Goal: Task Accomplishment & Management: Manage account settings

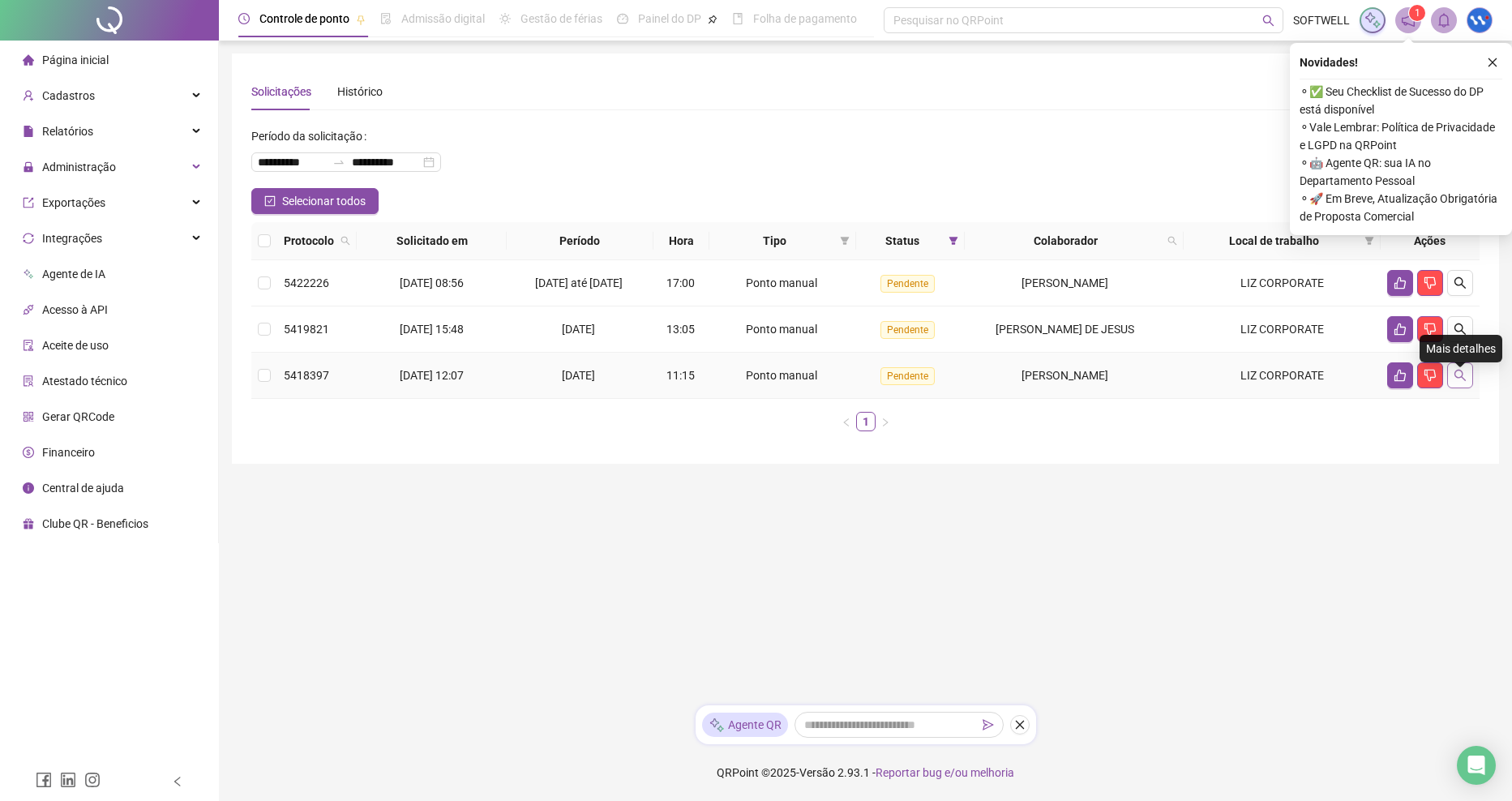
click at [1460, 382] on icon "search" at bounding box center [1460, 376] width 13 height 13
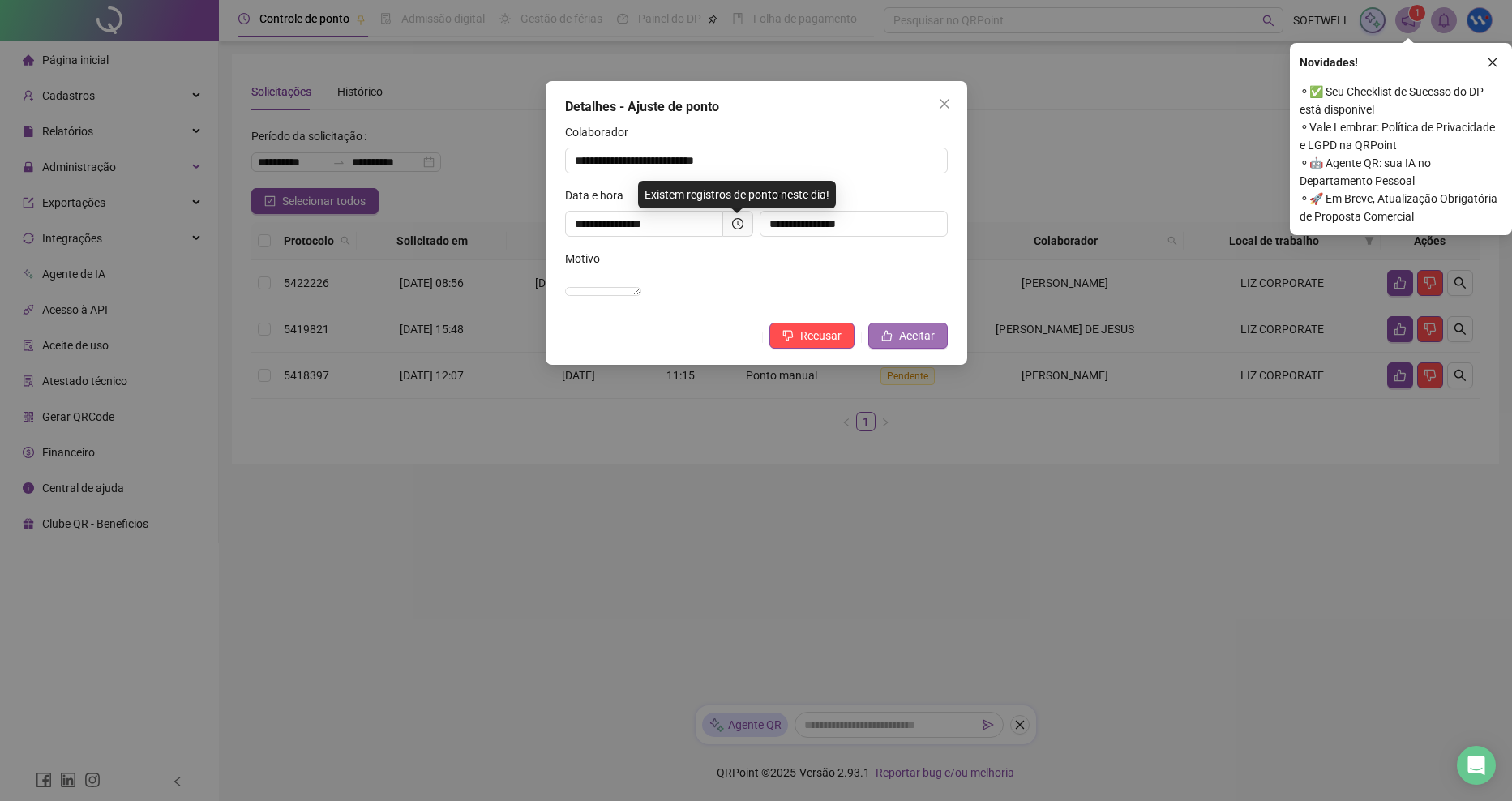
click at [935, 349] on button "Aceitar" at bounding box center [908, 336] width 79 height 26
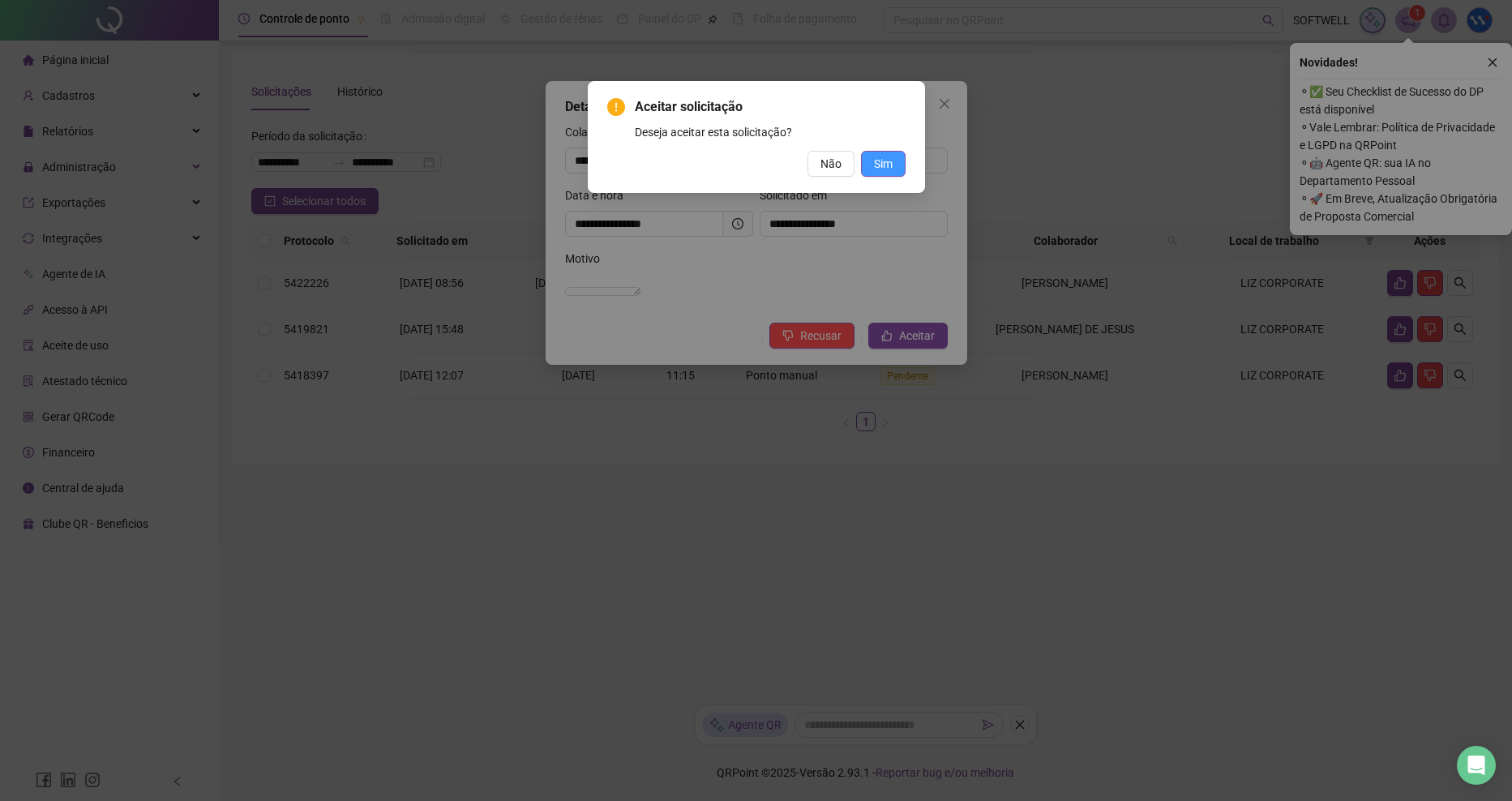
click at [871, 163] on button "Sim" at bounding box center [883, 163] width 44 height 26
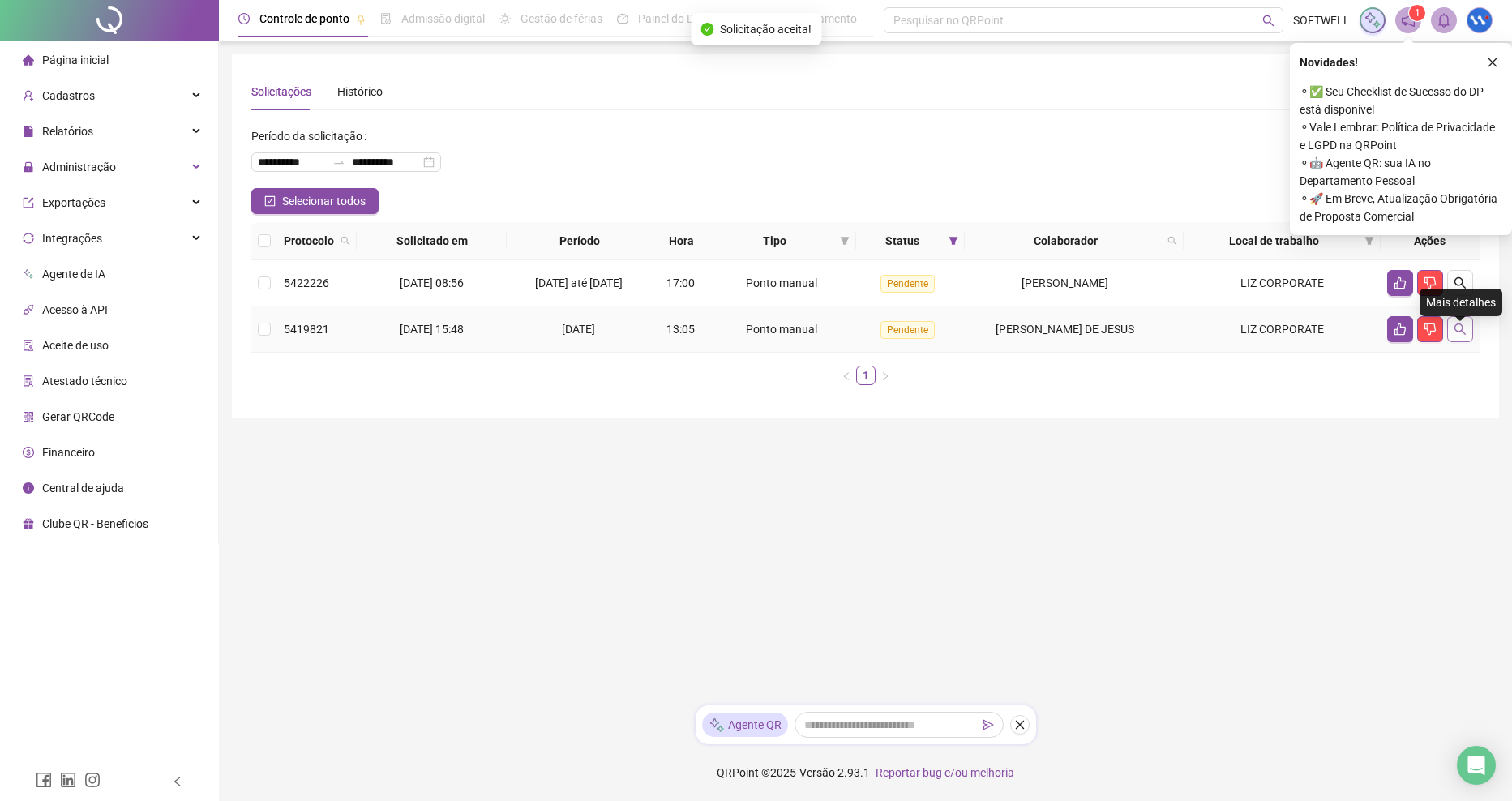
click at [1467, 341] on button "button" at bounding box center [1460, 329] width 26 height 26
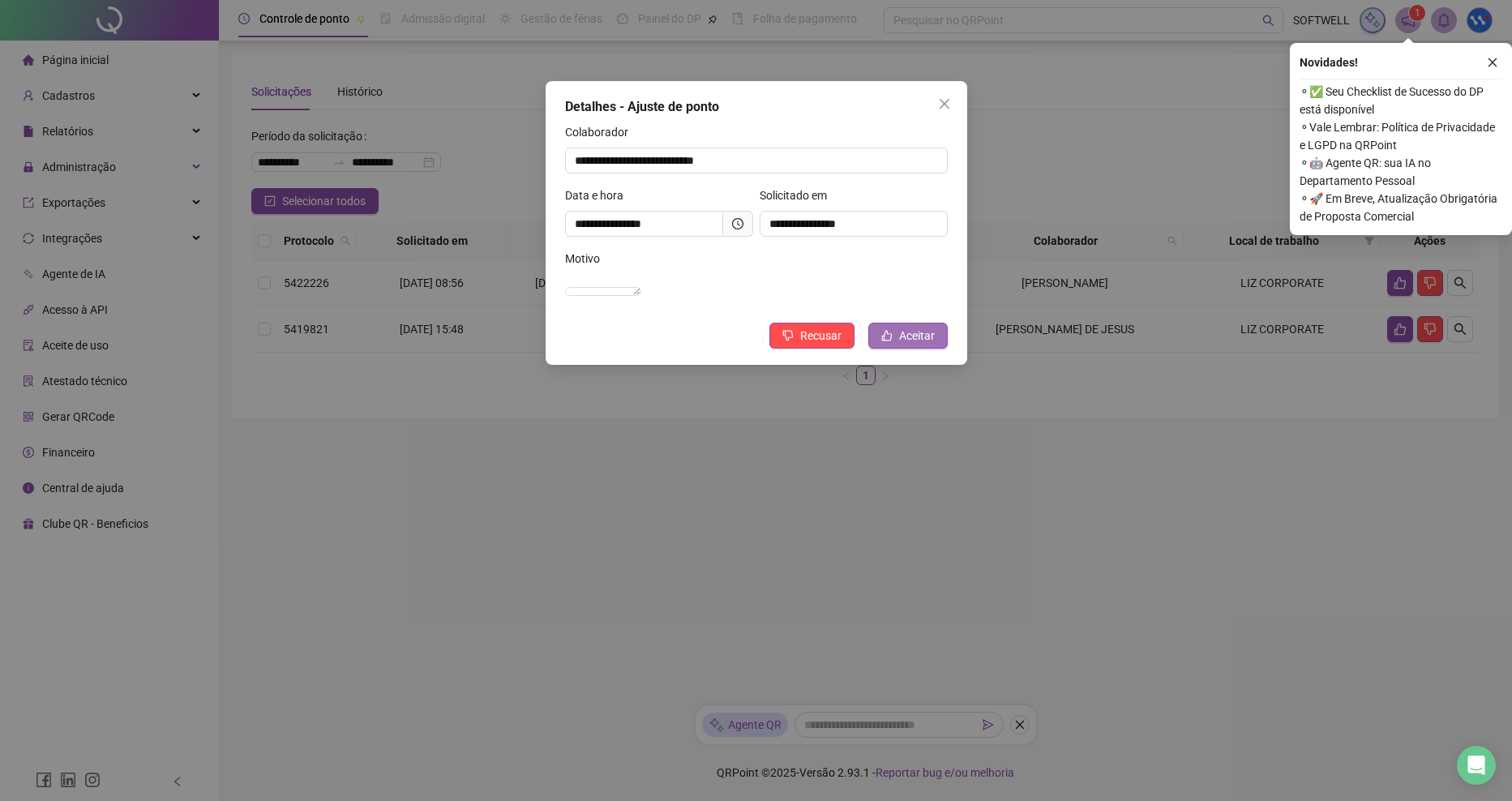
click at [908, 344] on span "Aceitar" at bounding box center [917, 335] width 36 height 18
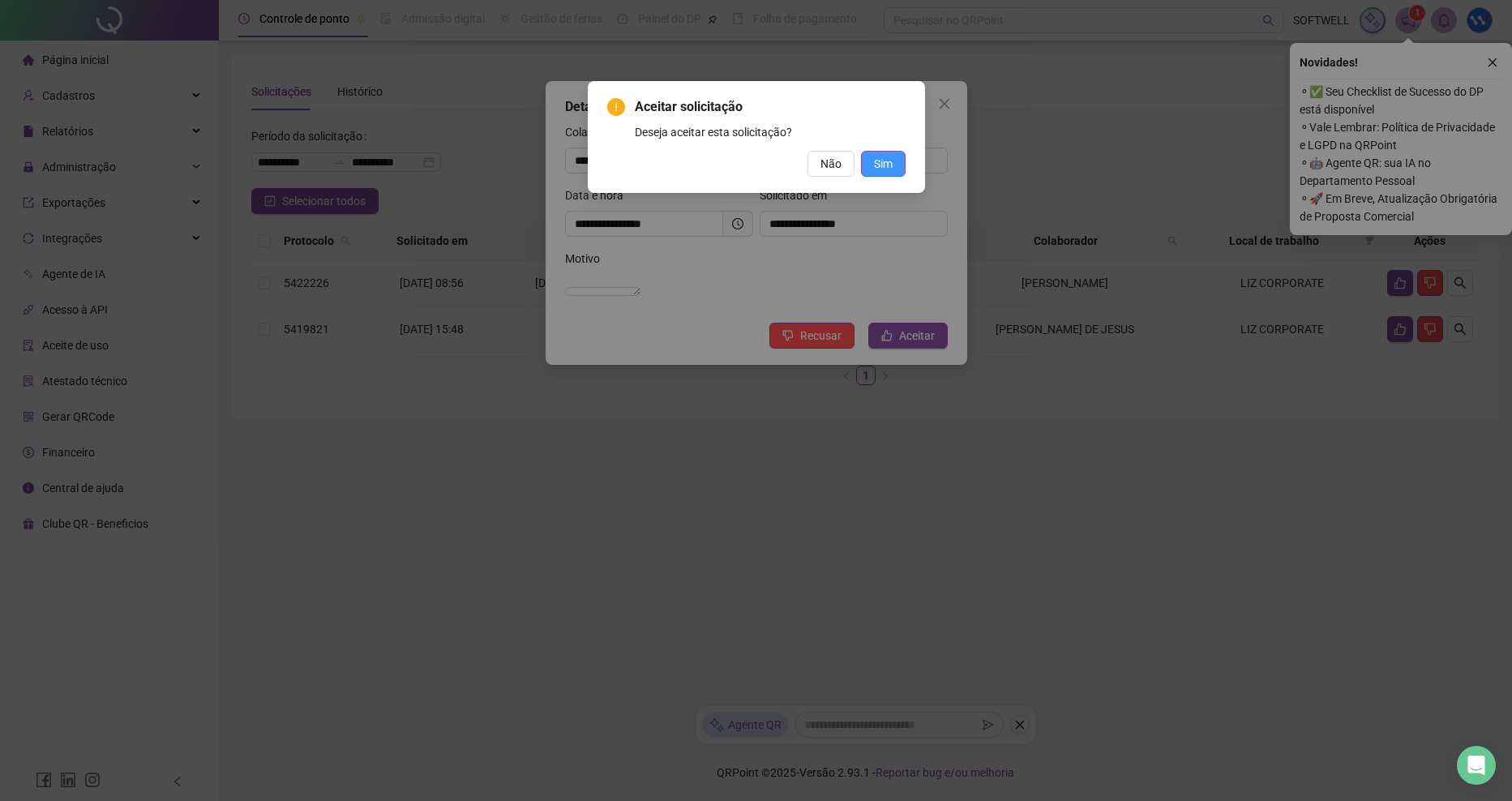
click at [895, 167] on button "Sim" at bounding box center [883, 163] width 44 height 26
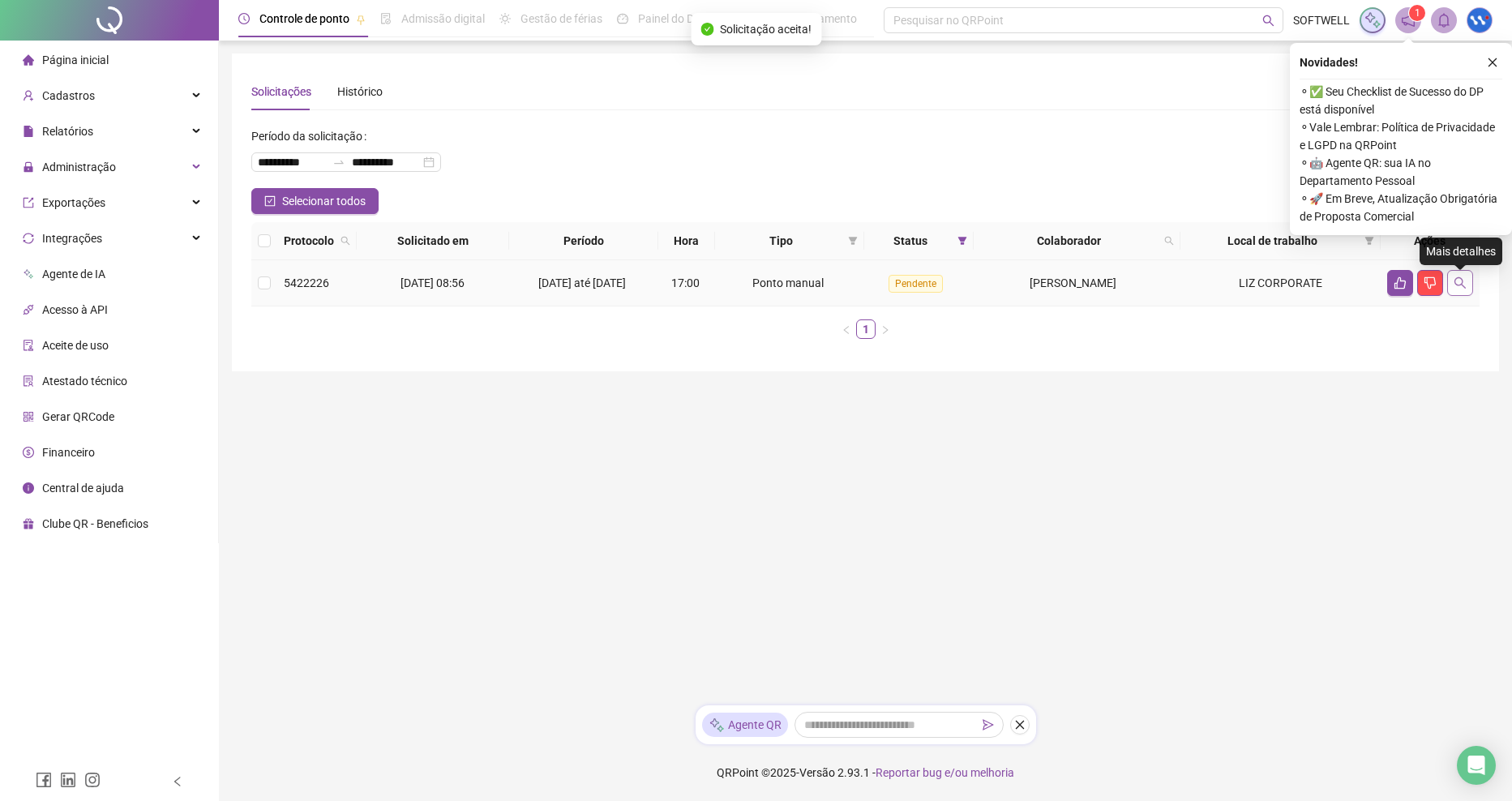
click at [1464, 283] on icon "search" at bounding box center [1460, 283] width 13 height 13
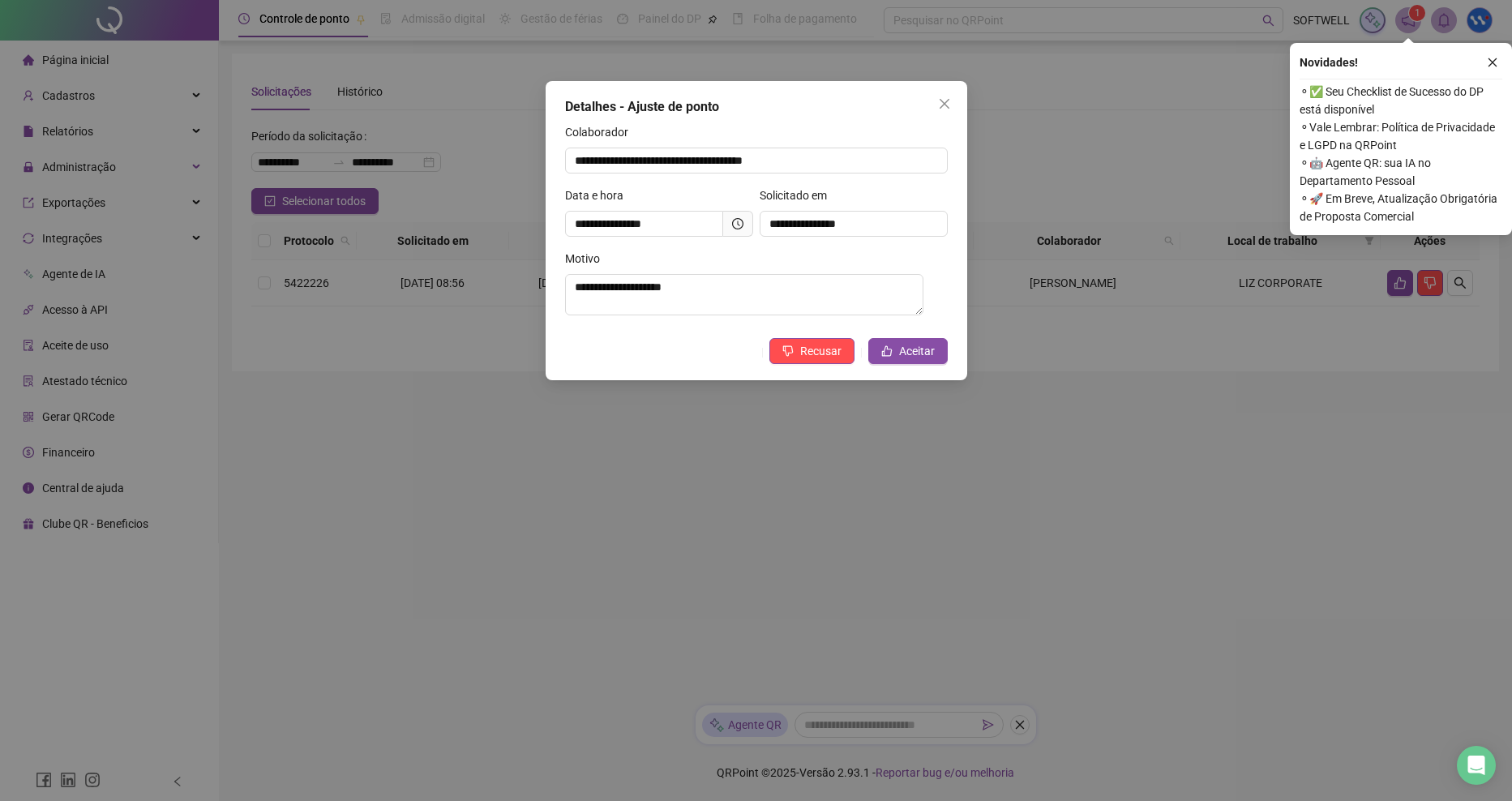
click at [885, 340] on div "**********" at bounding box center [756, 231] width 422 height 299
click at [893, 352] on icon "like" at bounding box center [887, 351] width 11 height 11
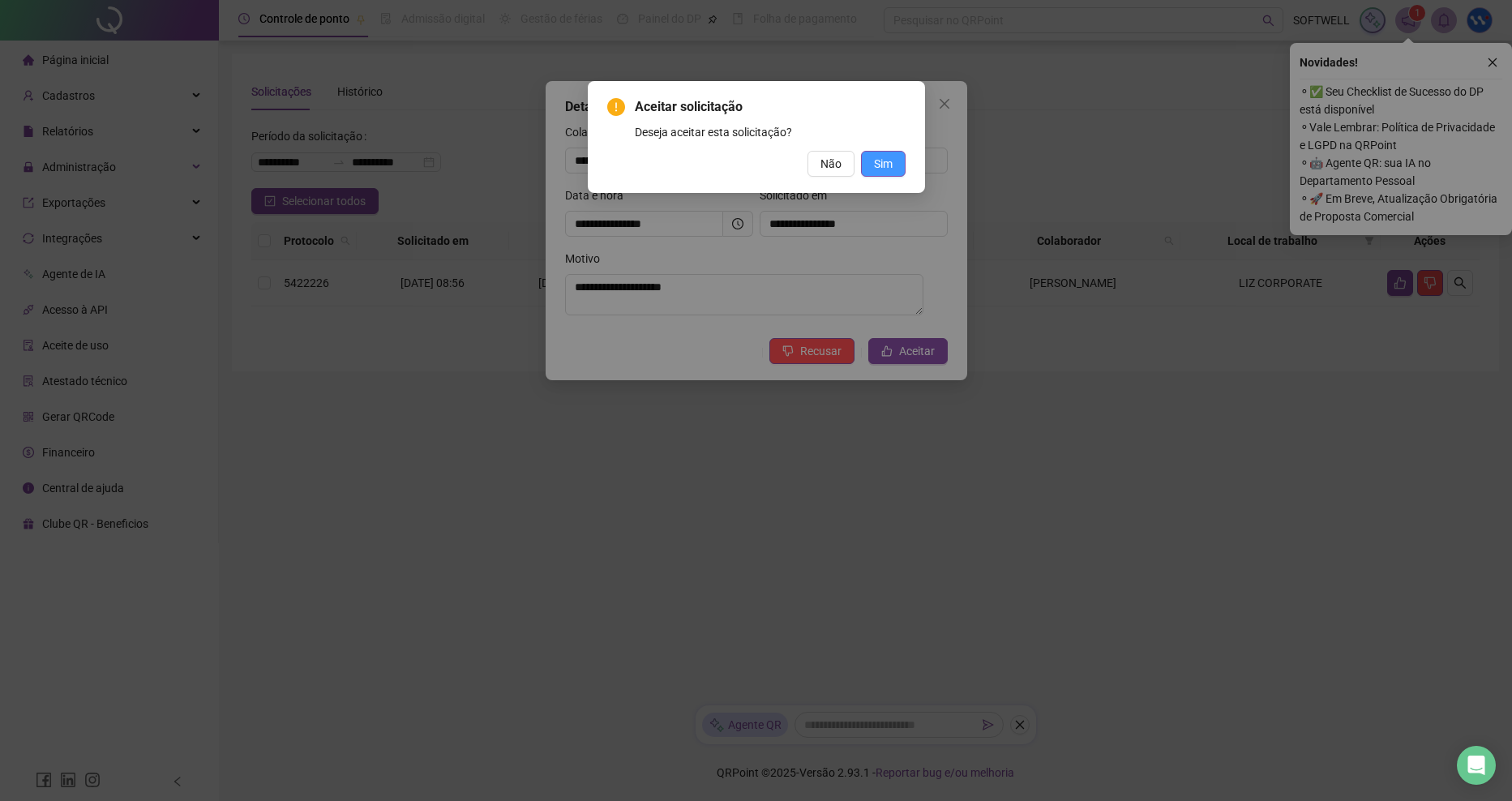
click at [882, 170] on span "Sim" at bounding box center [883, 163] width 18 height 18
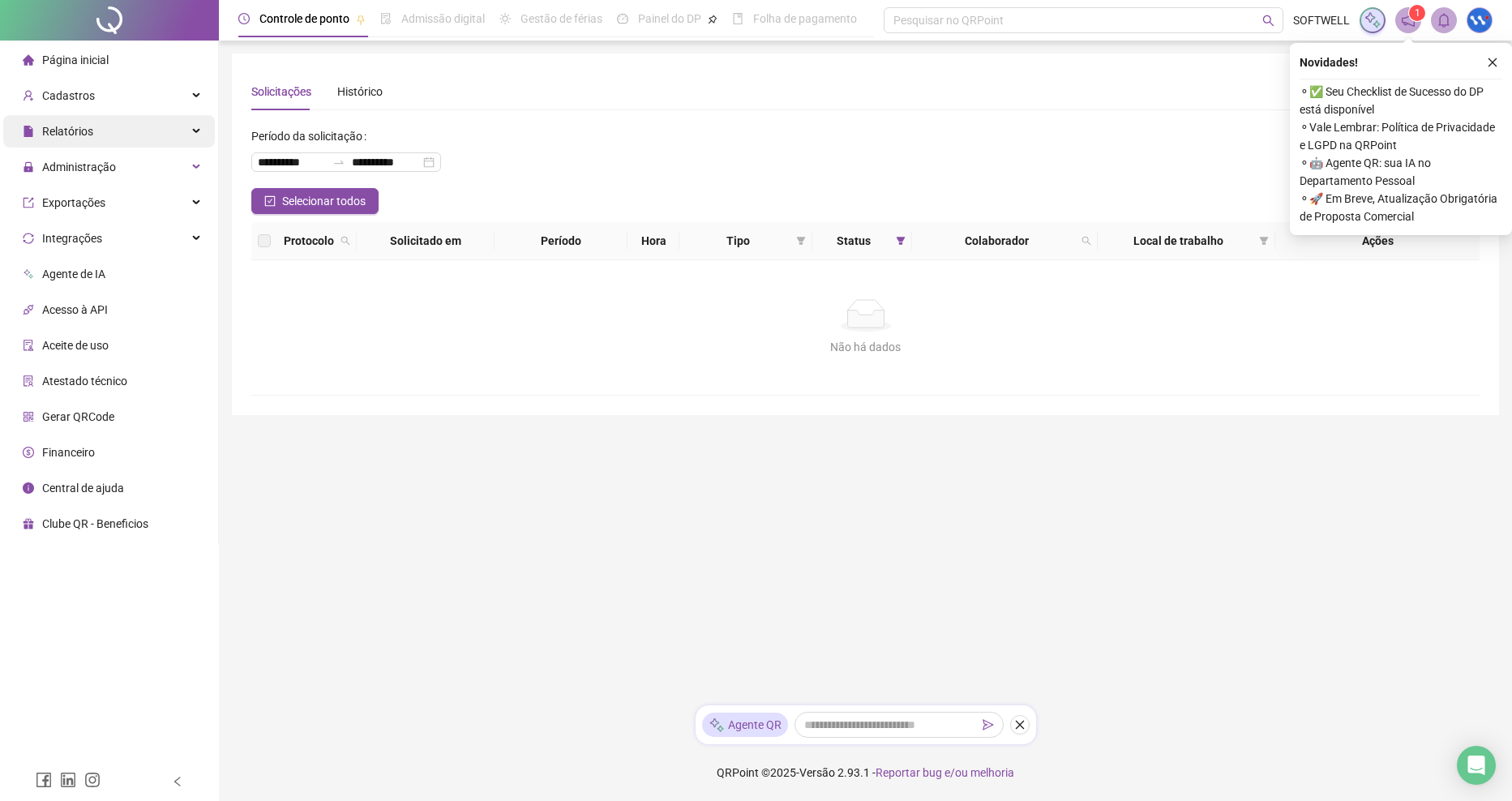
click at [170, 134] on div "Relatórios" at bounding box center [109, 131] width 211 height 32
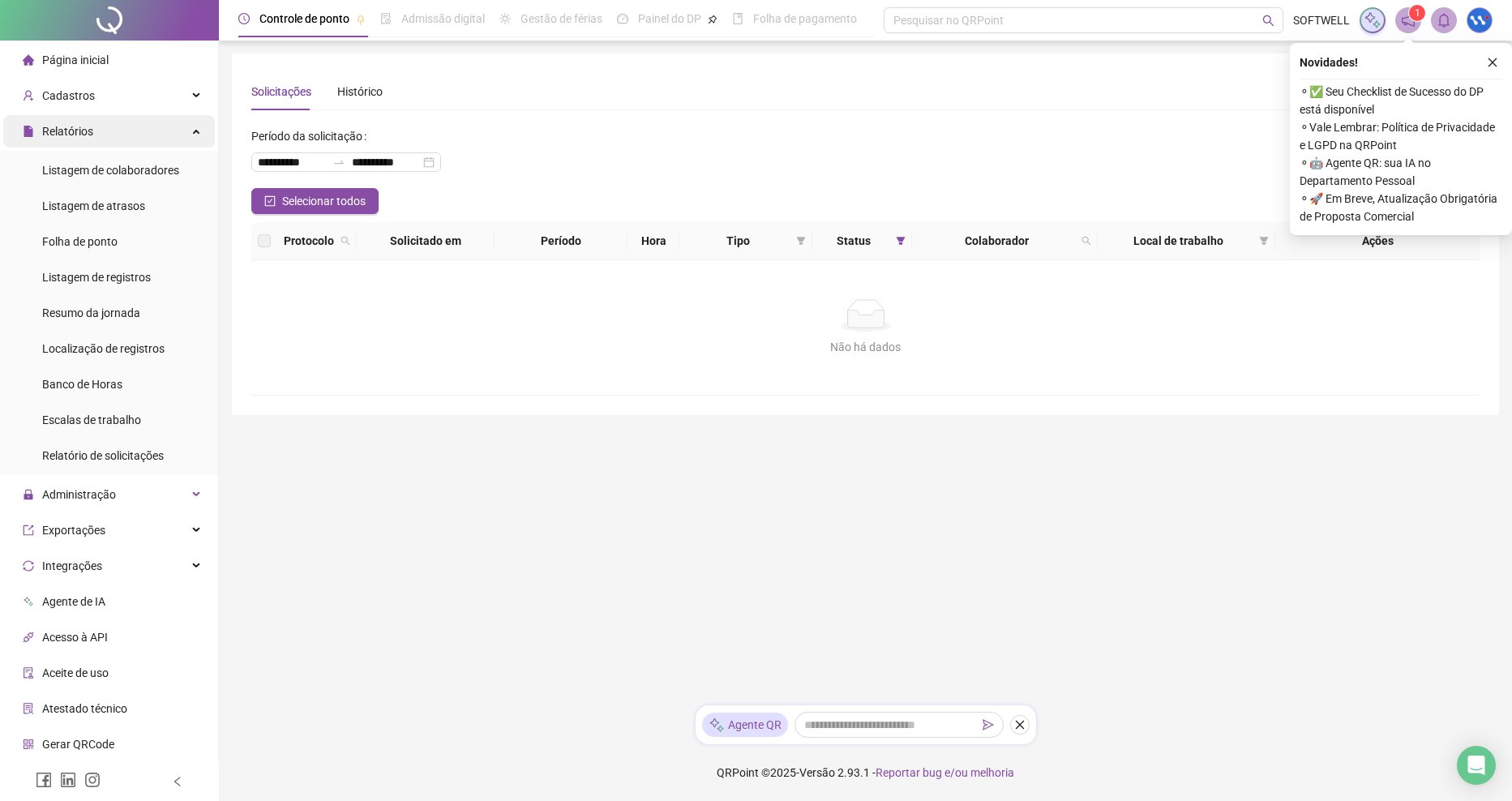
click at [170, 134] on div "Relatórios" at bounding box center [109, 131] width 211 height 32
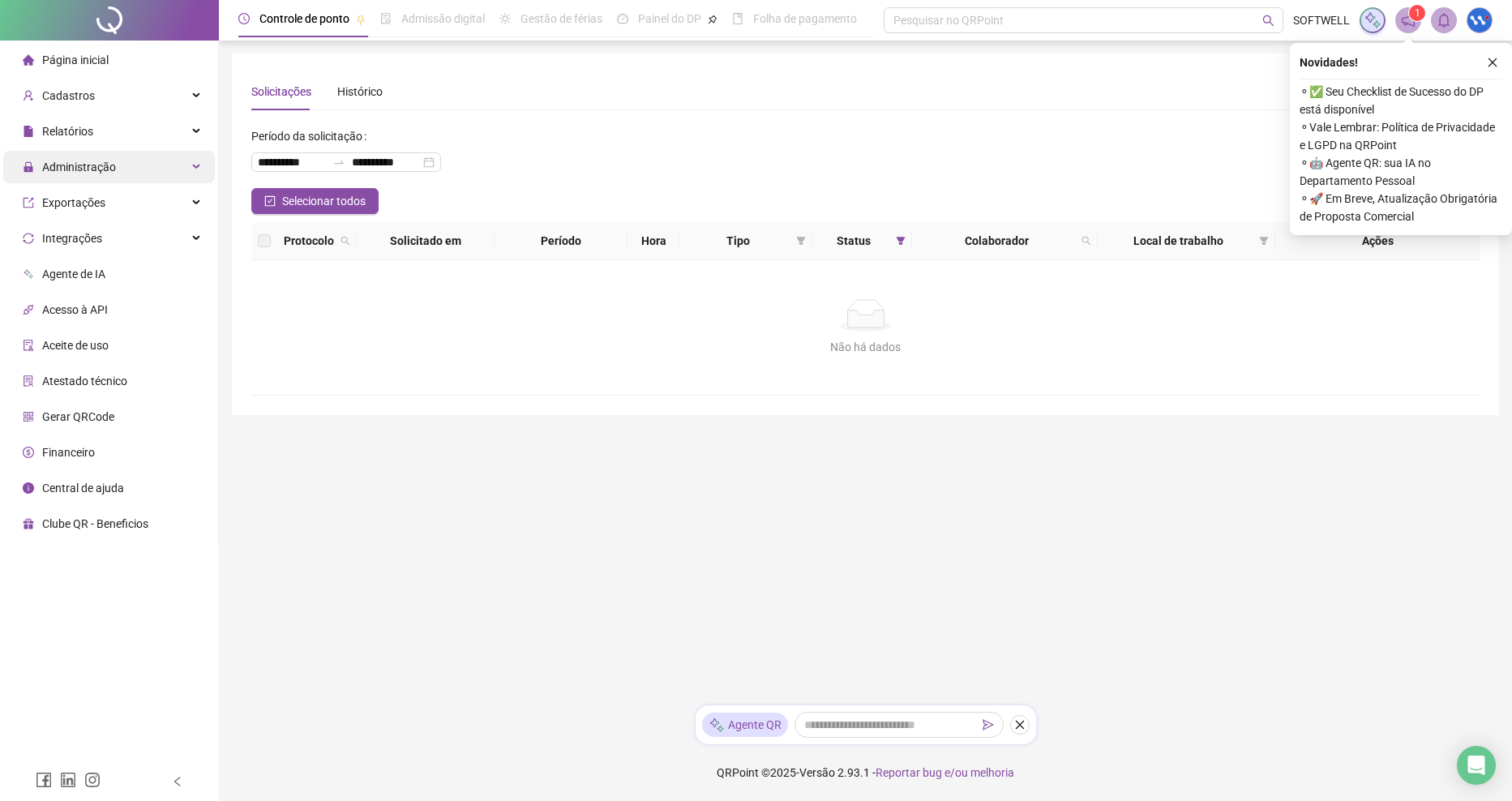
click at [163, 173] on div "Administração" at bounding box center [109, 166] width 211 height 32
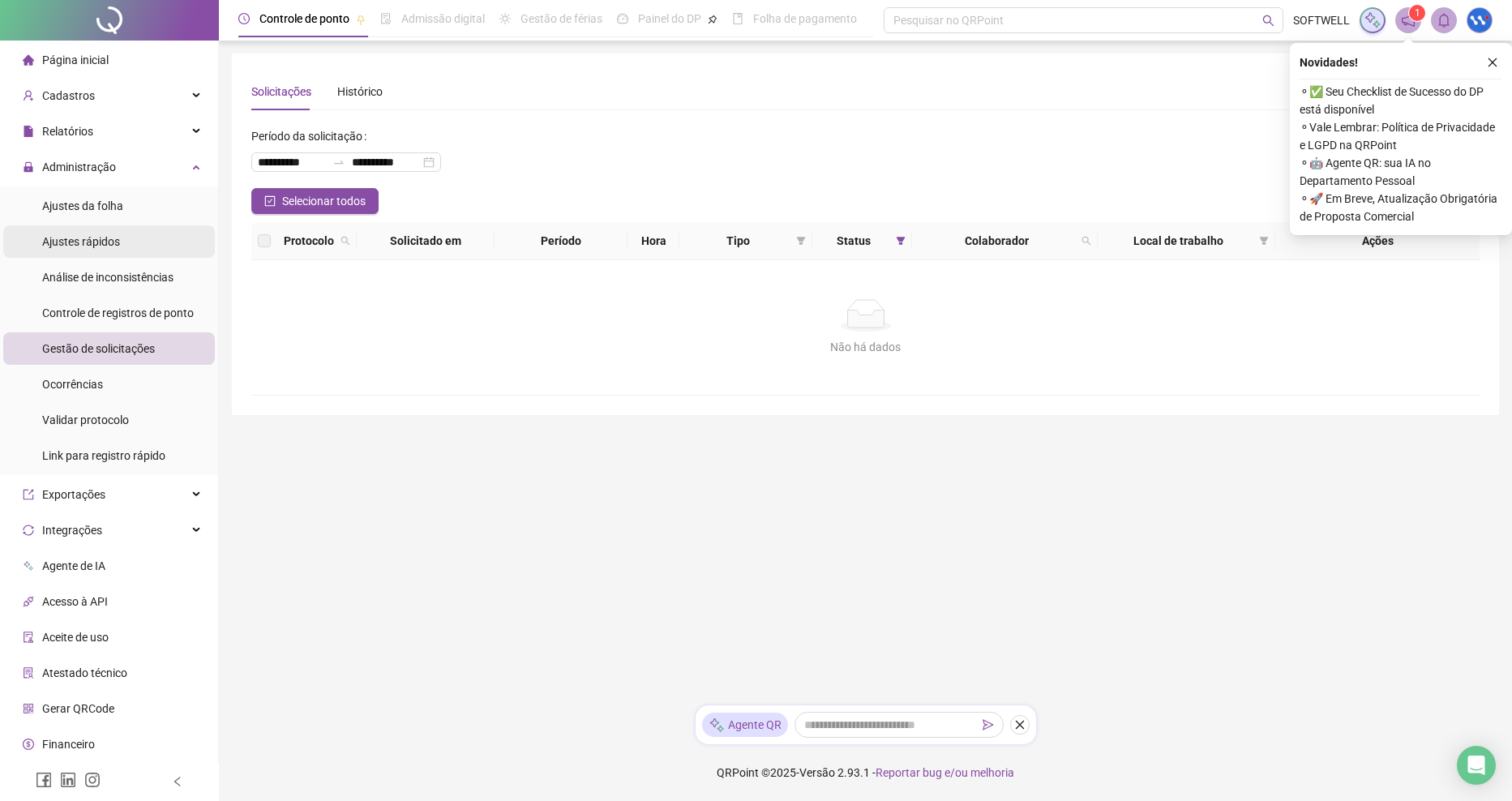
click at [132, 243] on li "Ajustes rápidos" at bounding box center [109, 241] width 211 height 32
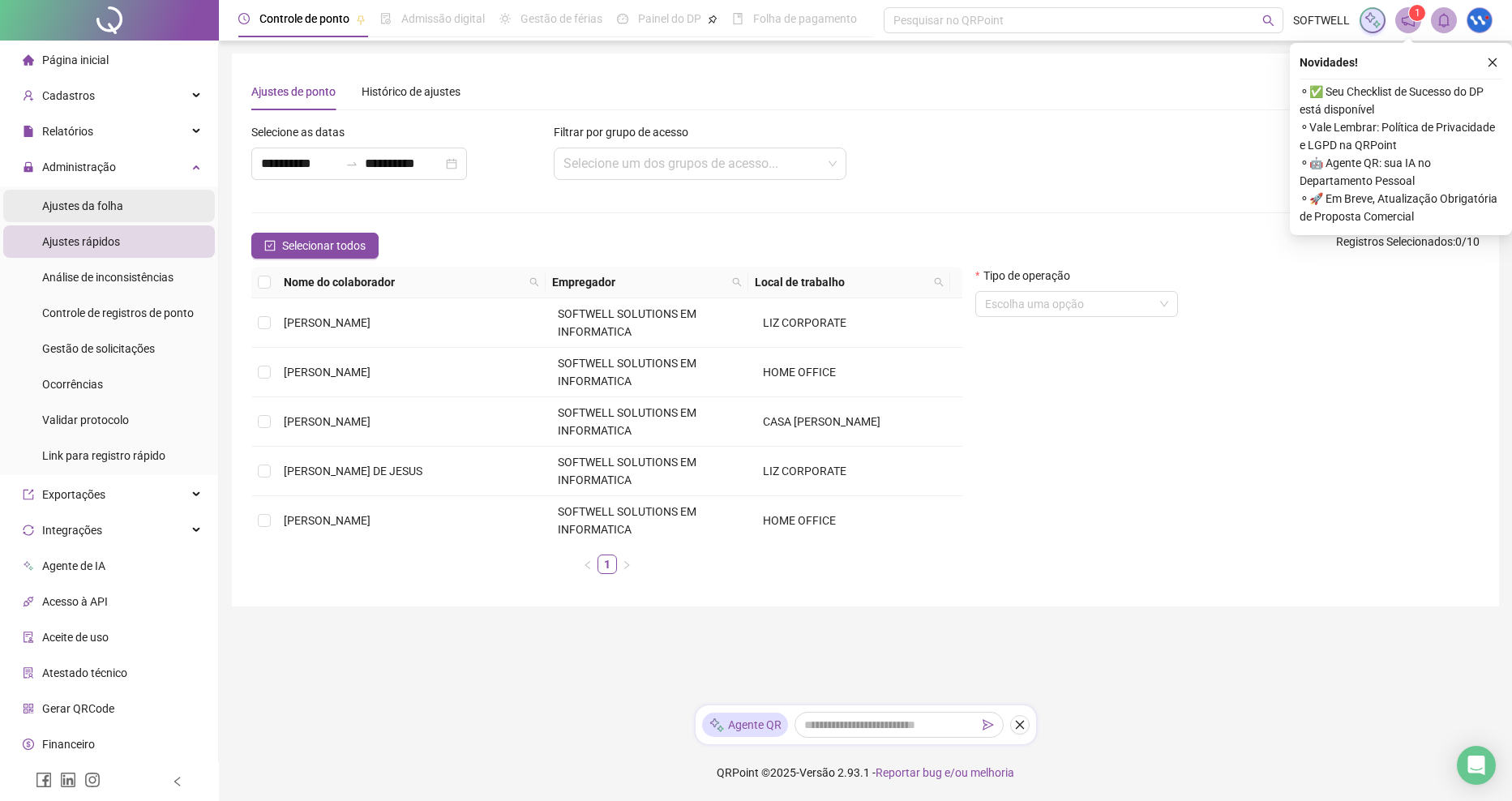
click at [123, 219] on li "Ajustes da folha" at bounding box center [109, 206] width 211 height 32
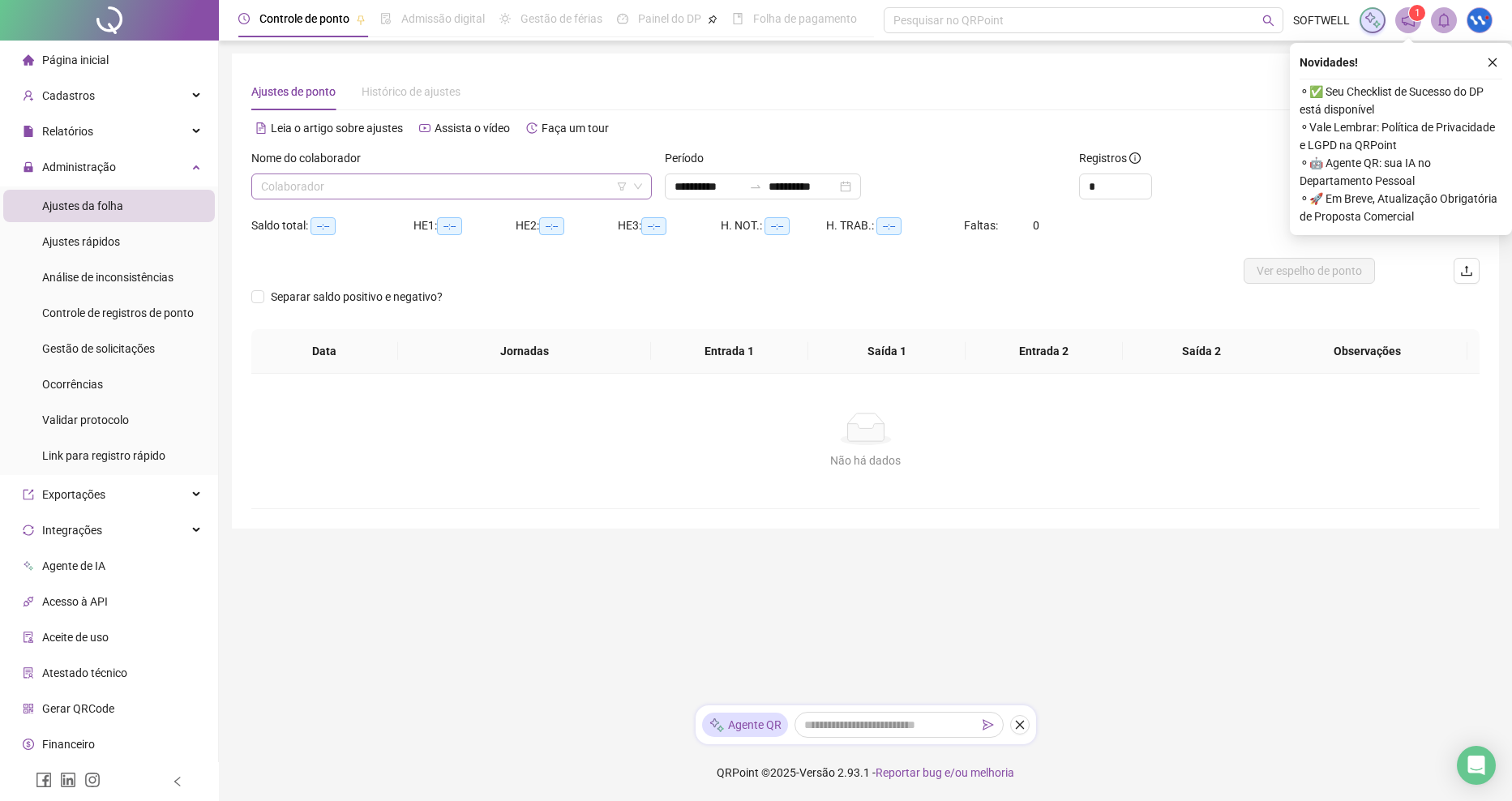
type input "**********"
click at [403, 181] on input "search" at bounding box center [444, 186] width 366 height 24
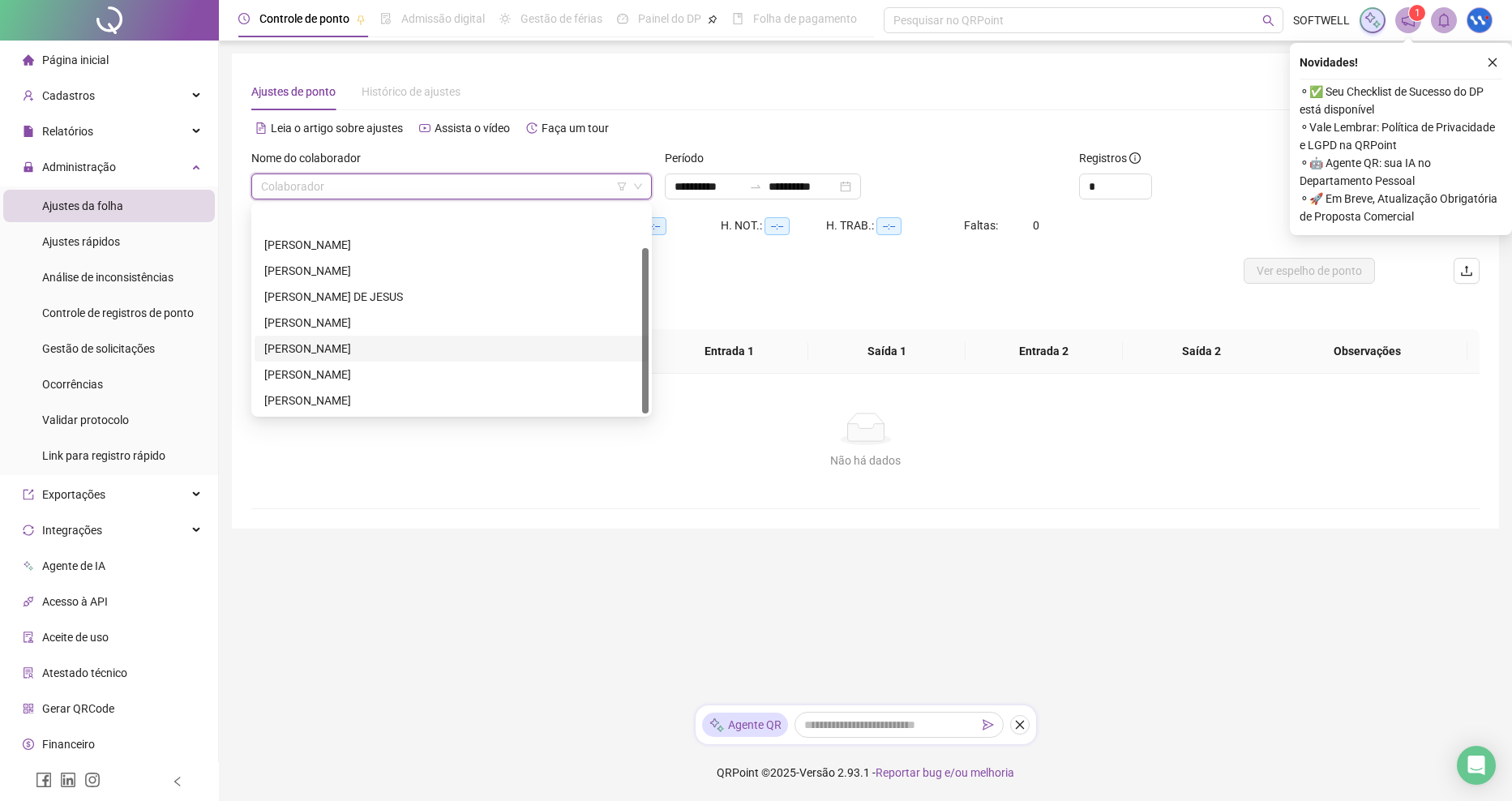
scroll to position [52, 0]
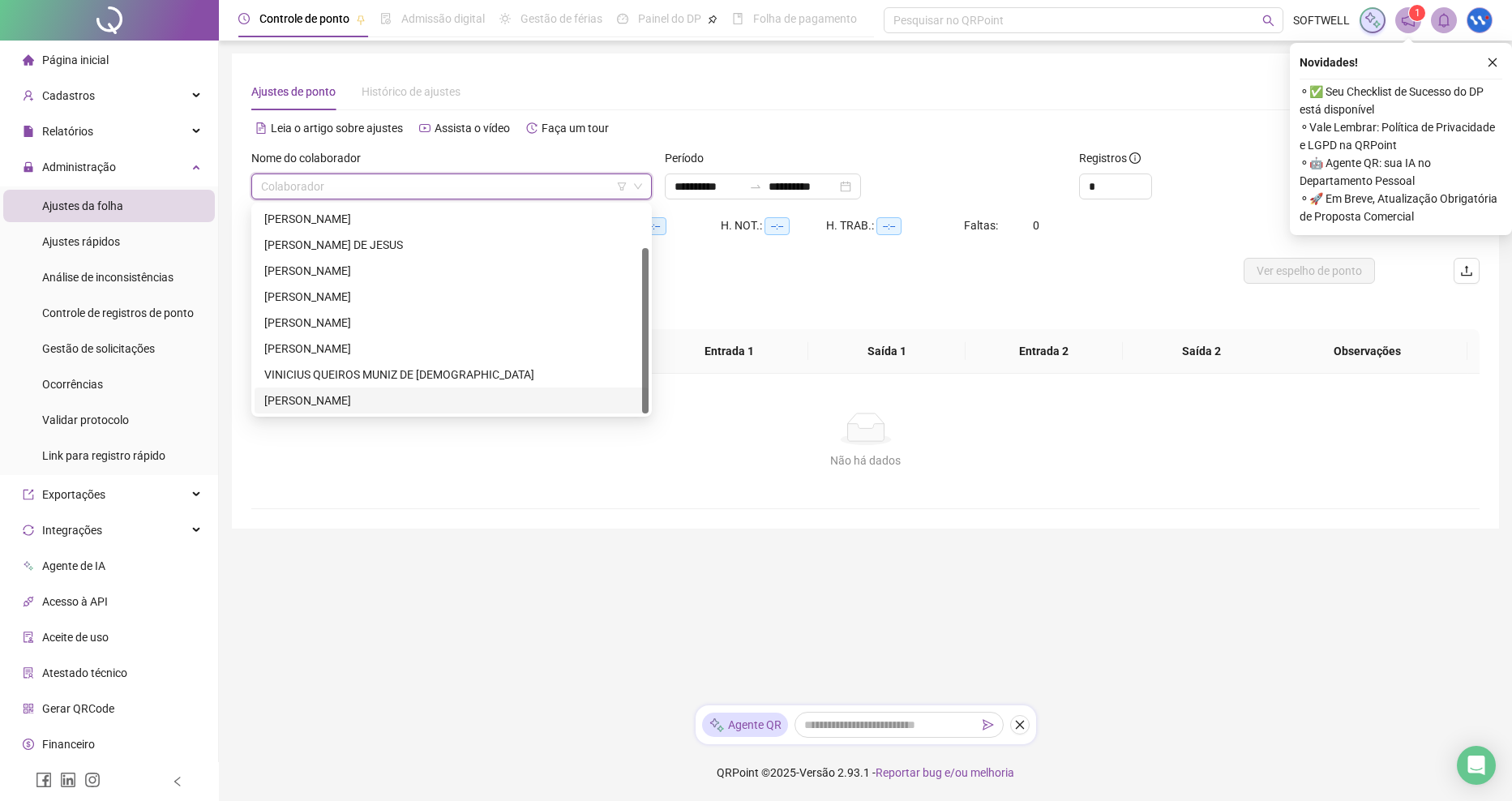
click at [354, 388] on div "VITOR HUGO ASSIS BITTENCOURT LEITE" at bounding box center [451, 400] width 394 height 26
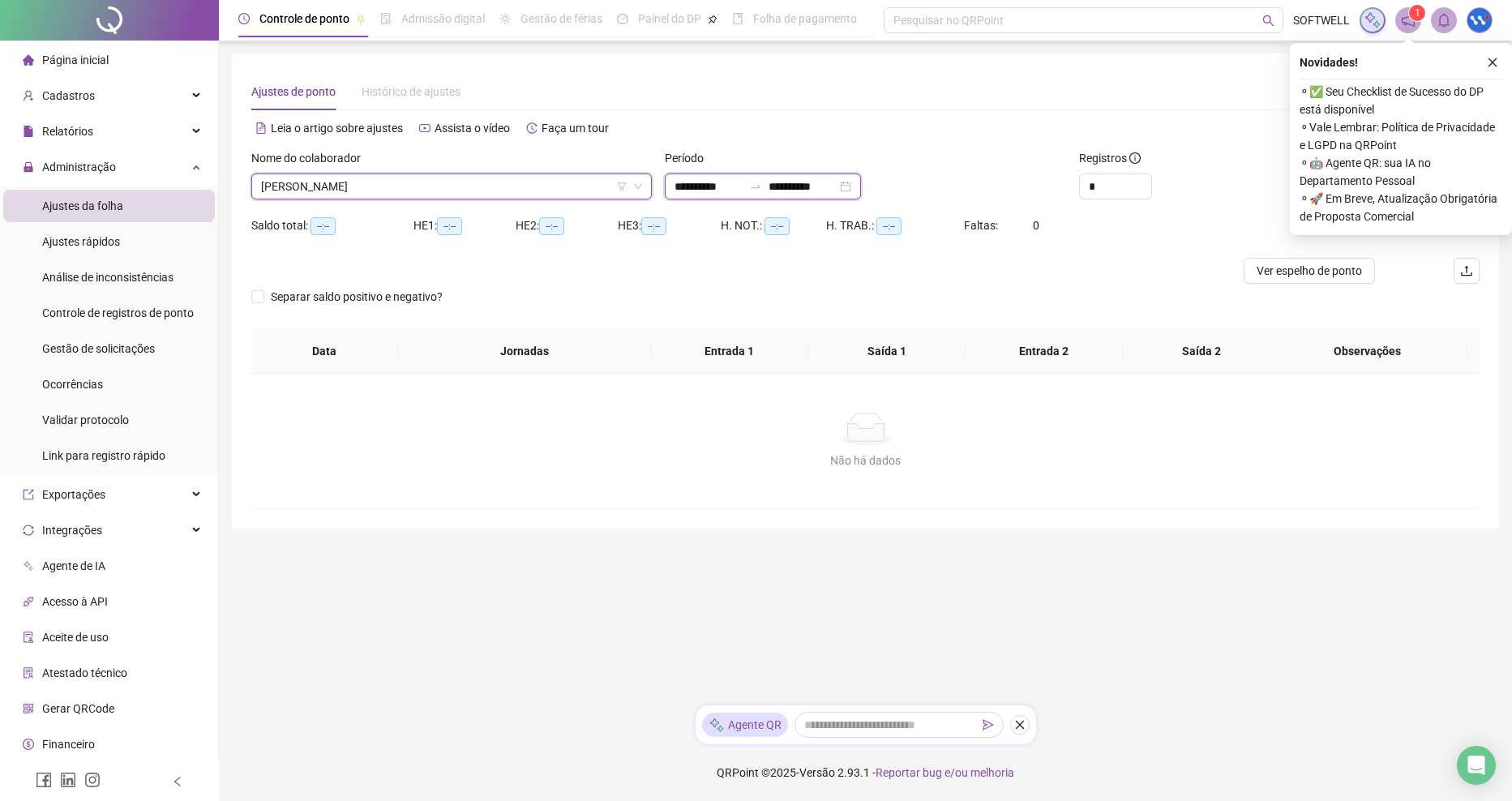
click at [741, 190] on input "**********" at bounding box center [709, 185] width 68 height 18
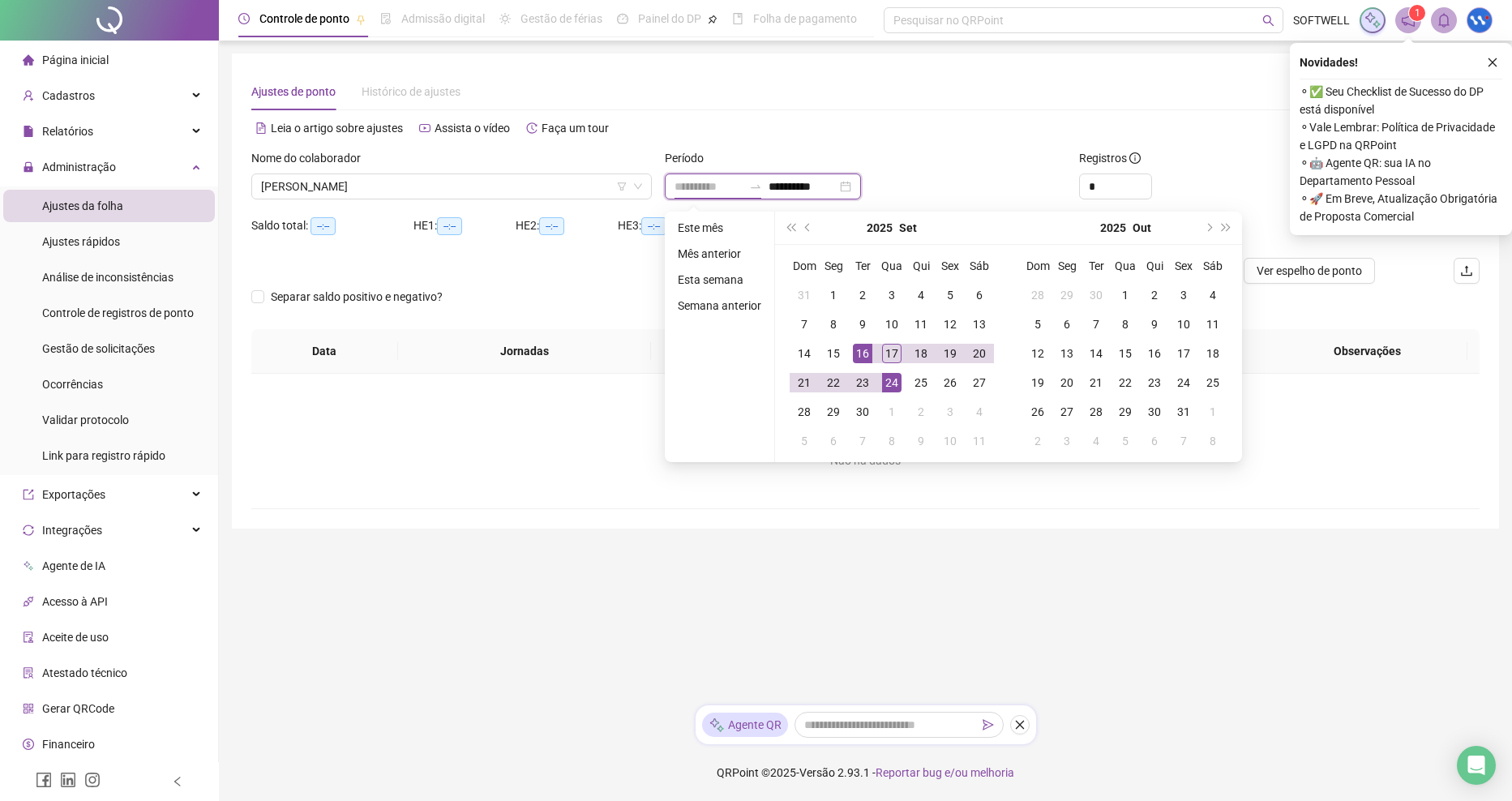
type input "**********"
click at [860, 353] on div "16" at bounding box center [862, 353] width 19 height 19
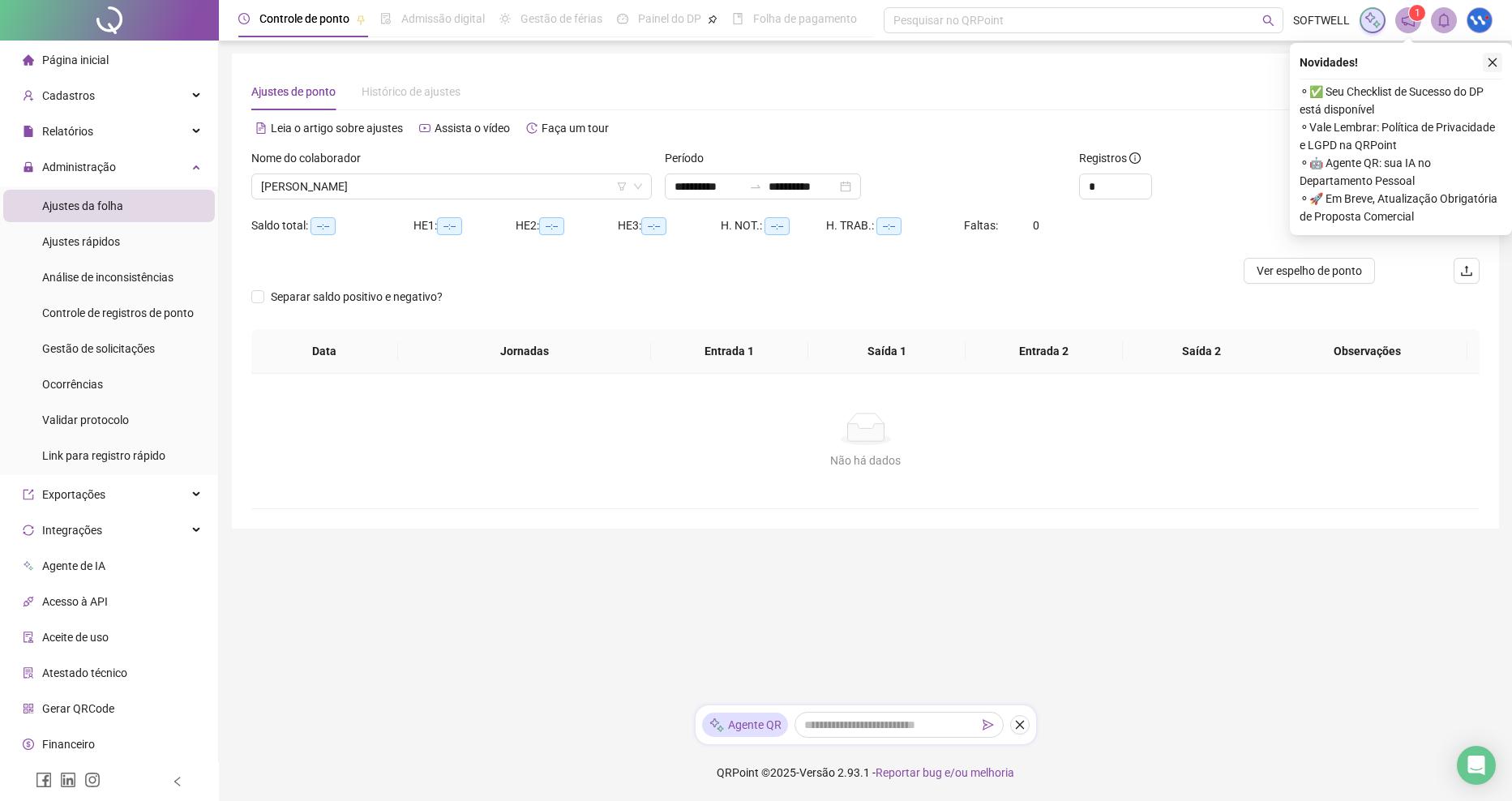
click at [1493, 59] on icon "close" at bounding box center [1493, 62] width 11 height 11
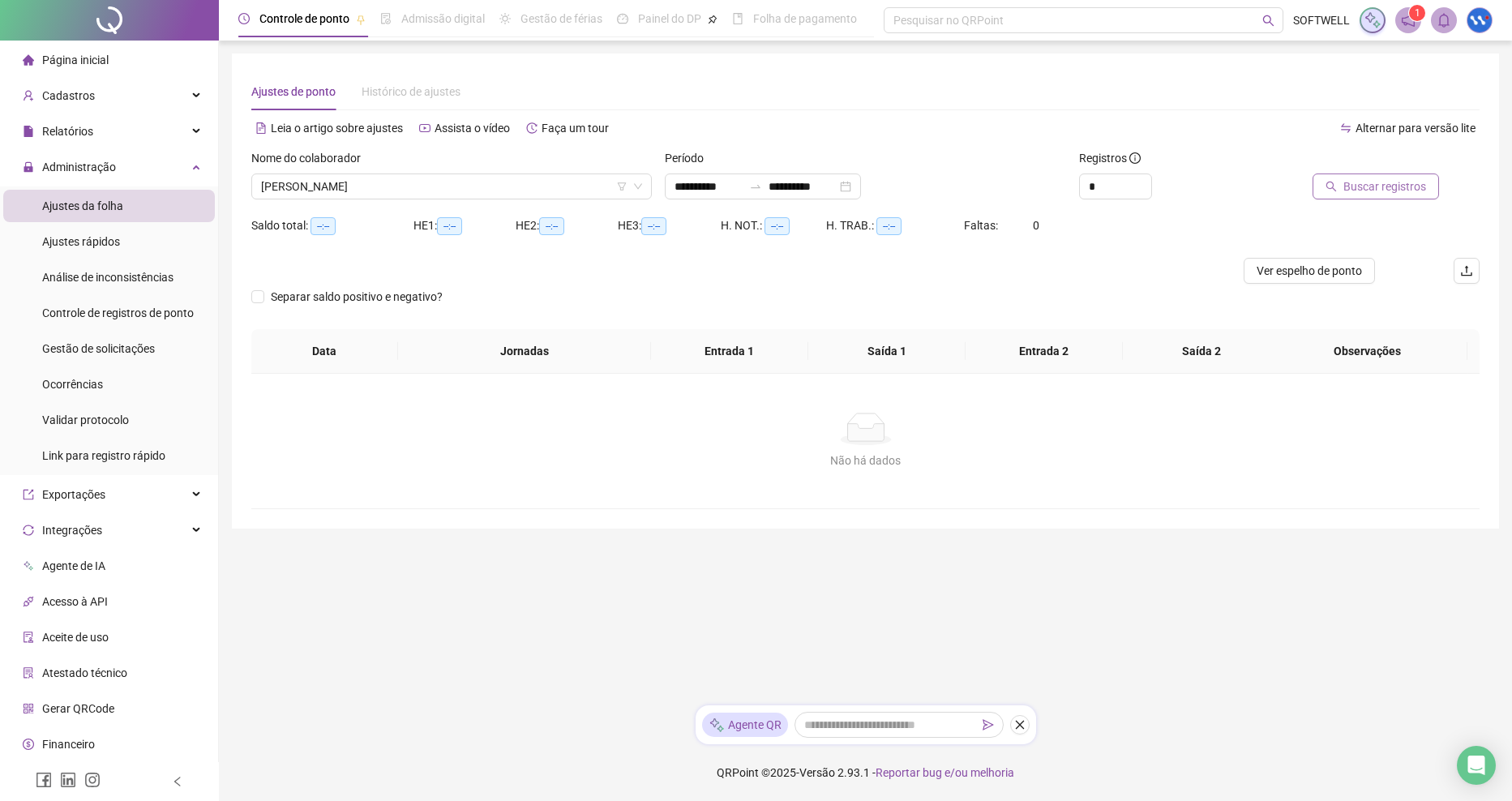
click at [1391, 175] on button "Buscar registros" at bounding box center [1375, 186] width 126 height 26
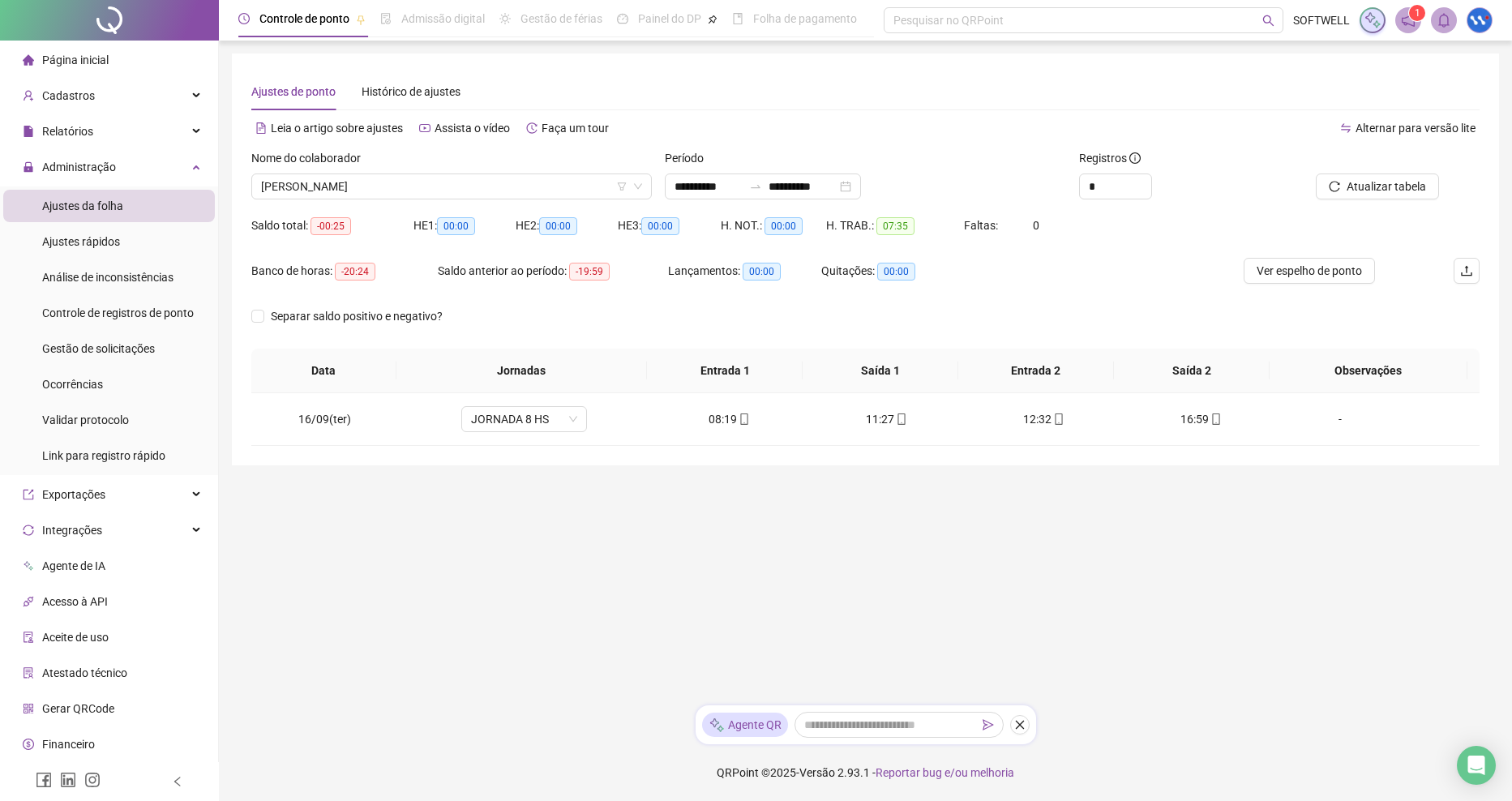
click at [116, 207] on span "Ajustes da folha" at bounding box center [83, 206] width 81 height 13
click at [129, 233] on li "Ajustes rápidos" at bounding box center [109, 241] width 211 height 32
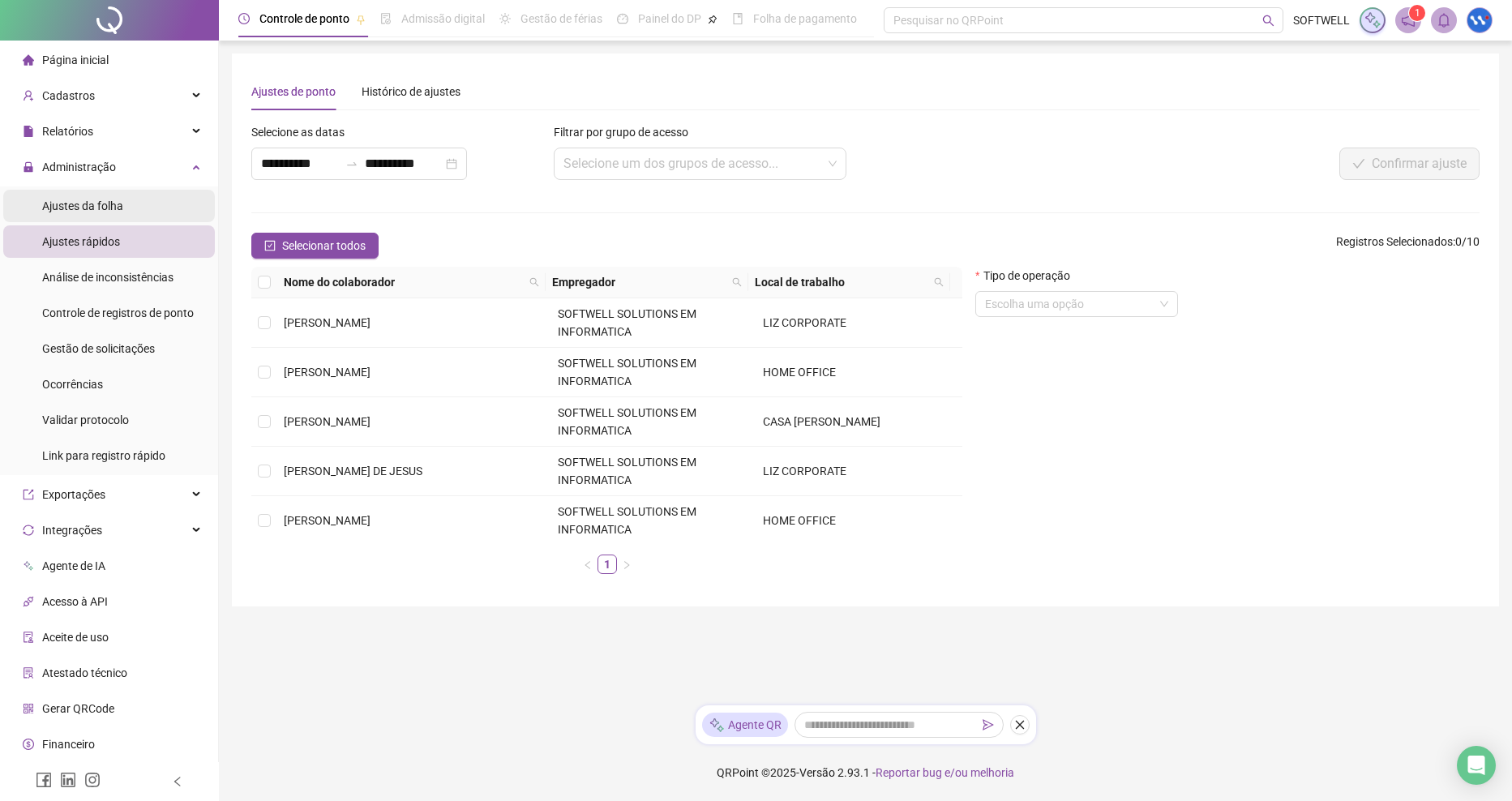
click at [117, 199] on span "Ajustes da folha" at bounding box center [83, 206] width 81 height 13
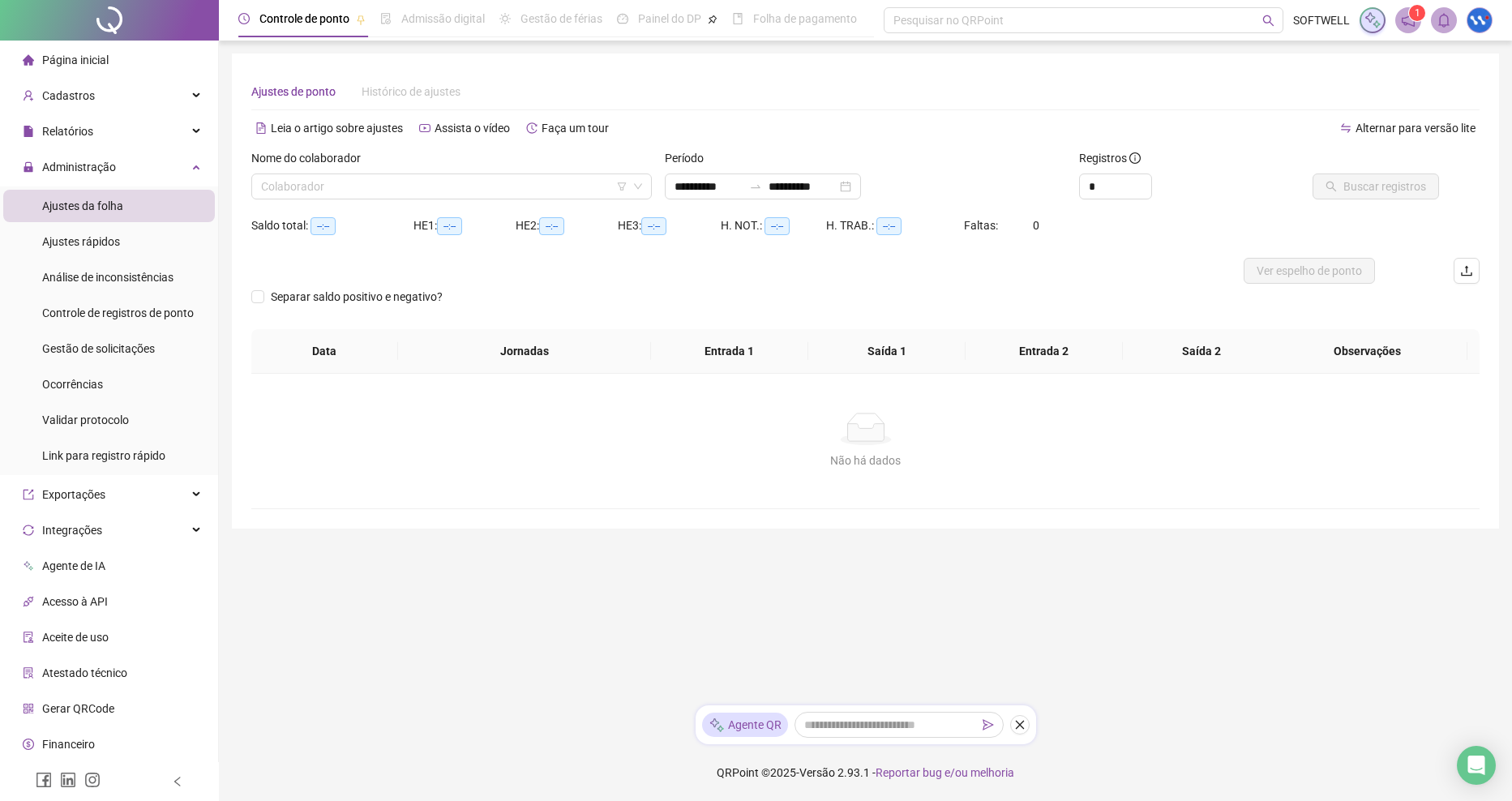
type input "**********"
click at [78, 349] on span "Gestão de solicitações" at bounding box center [99, 349] width 113 height 13
